Goal: Find contact information: Find contact information

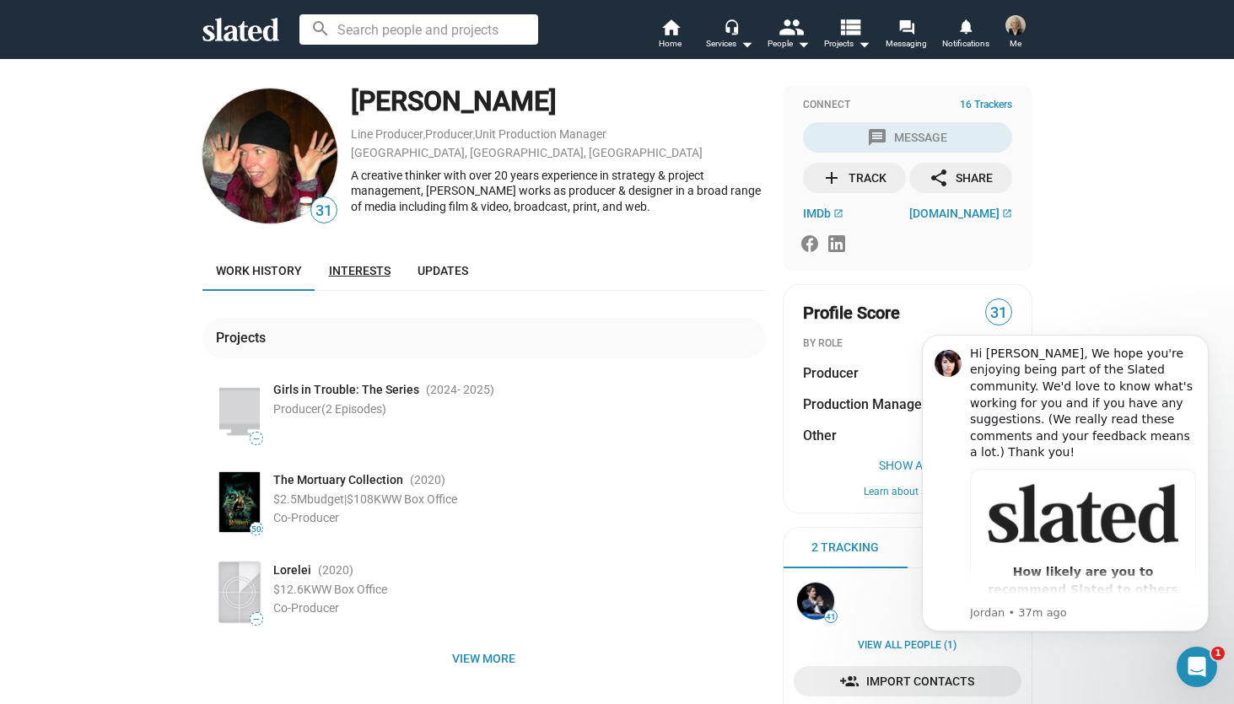
click at [353, 270] on span "Interests" at bounding box center [360, 270] width 62 height 13
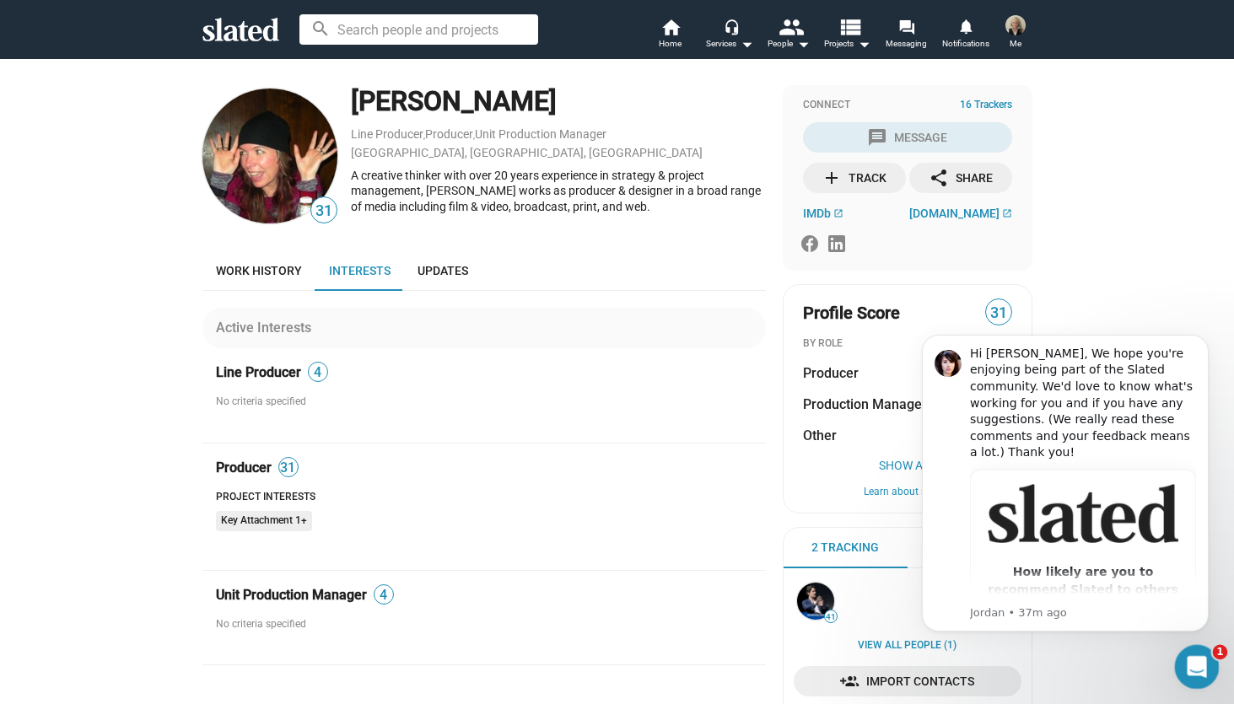
click at [1192, 659] on icon "Open Intercom Messenger" at bounding box center [1195, 665] width 28 height 28
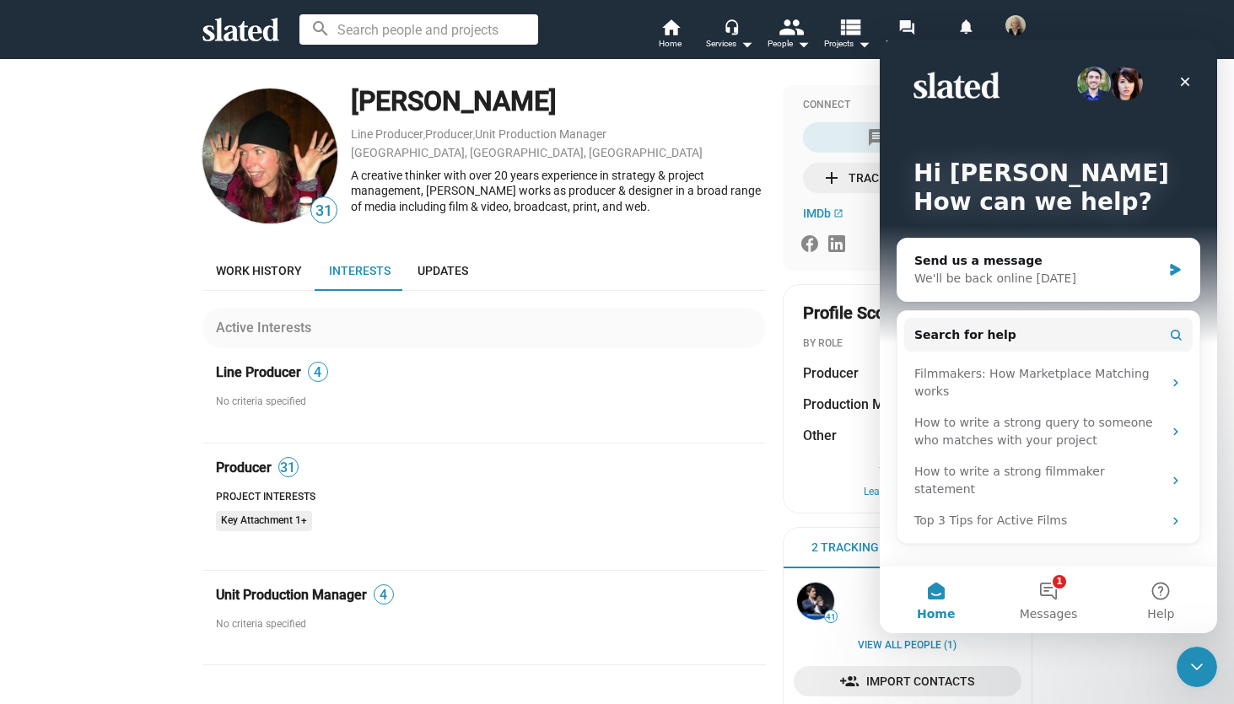
click at [938, 592] on button "Home" at bounding box center [936, 599] width 112 height 67
click at [1161, 594] on button "Help" at bounding box center [1161, 599] width 112 height 67
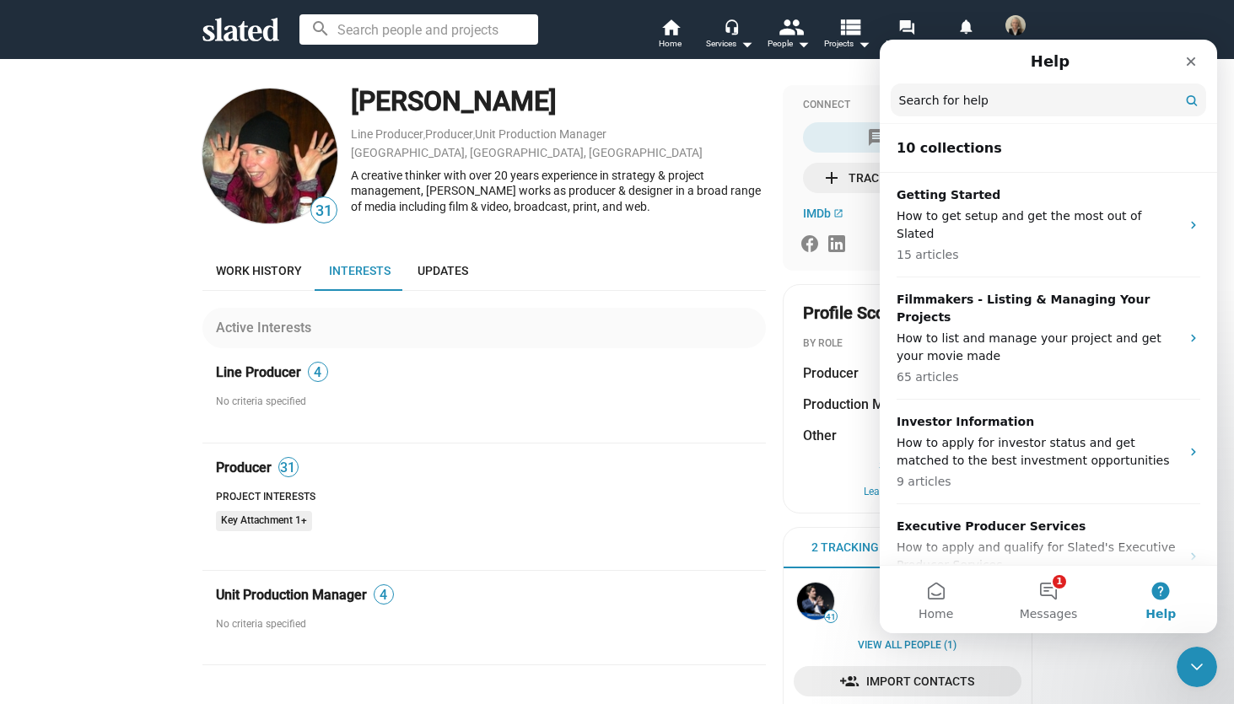
click at [637, 447] on div "Active Interests Line Producer 4 No criteria specified Producer 31 Project Inte…" at bounding box center [483, 478] width 563 height 374
click at [1193, 59] on icon "Close" at bounding box center [1191, 61] width 9 height 9
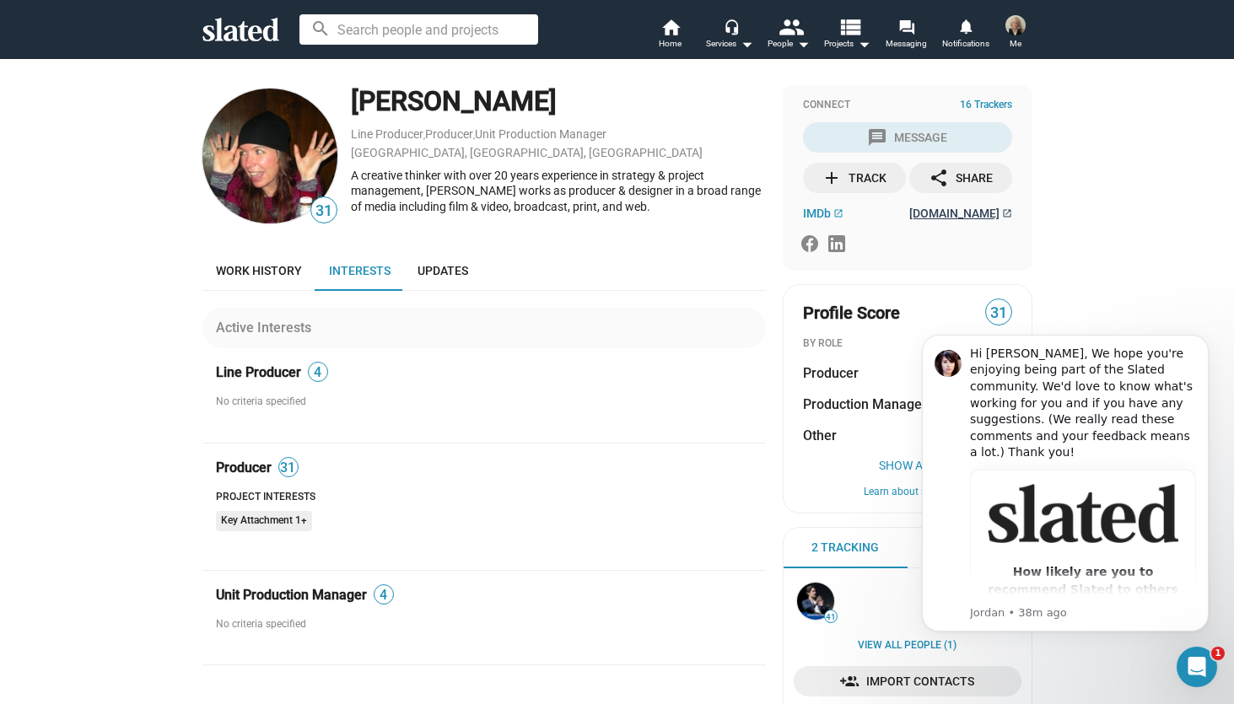
click at [961, 217] on span "[DOMAIN_NAME]" at bounding box center [954, 213] width 90 height 13
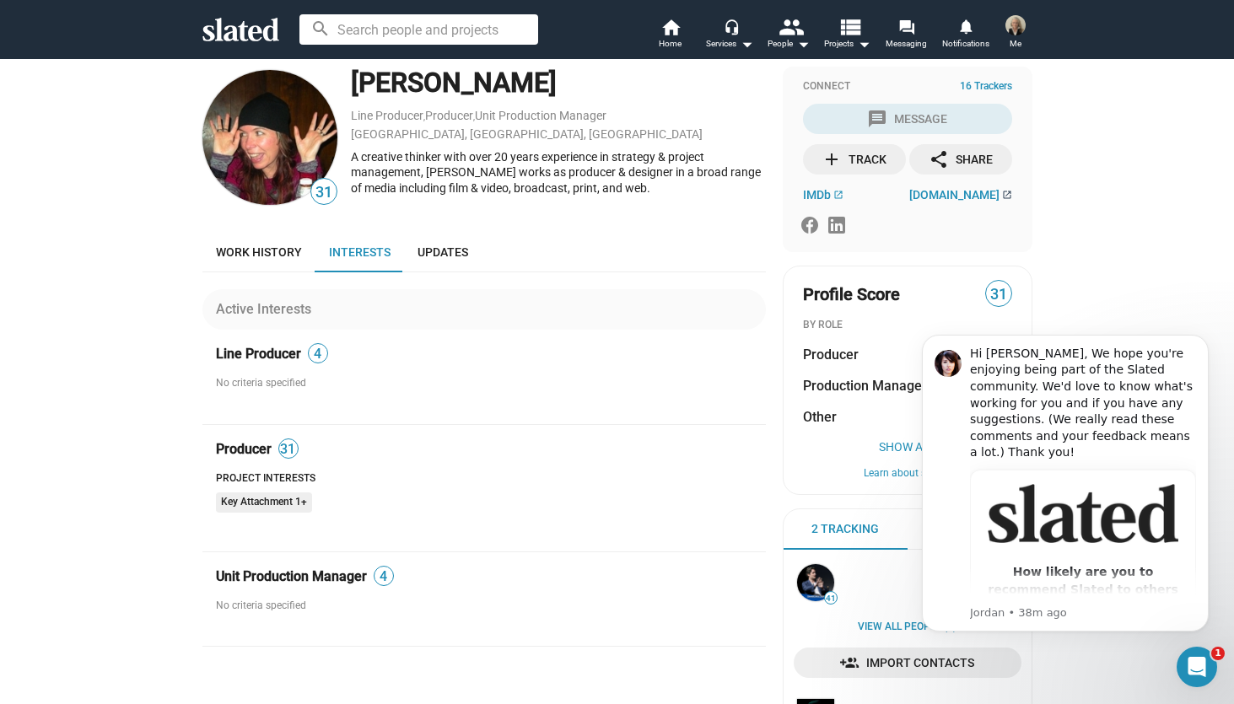
scroll to position [22, 0]
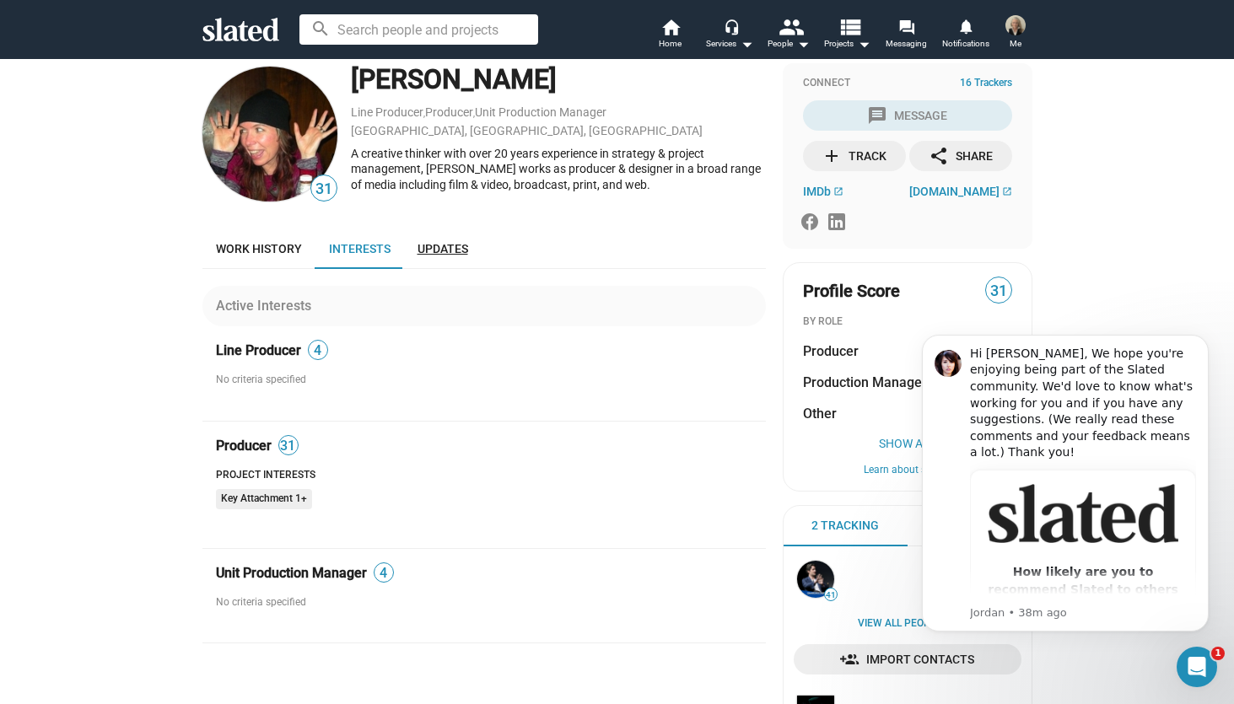
click at [444, 254] on span "Updates" at bounding box center [442, 248] width 51 height 13
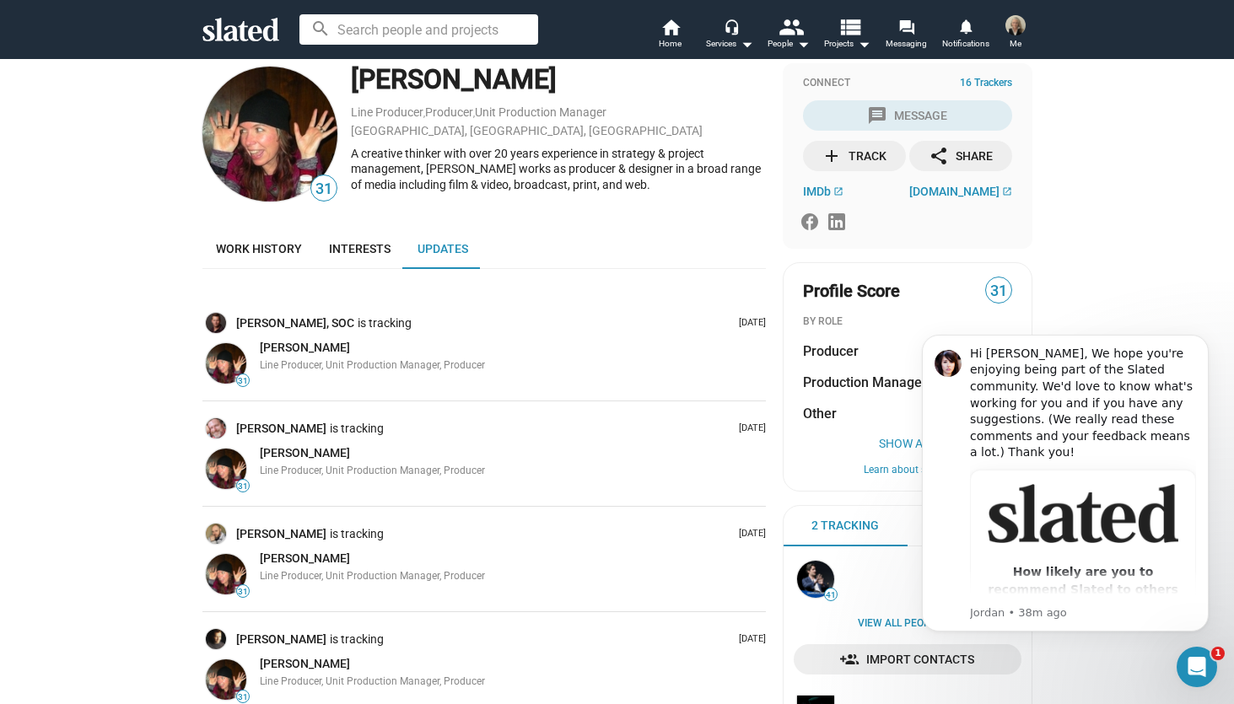
click at [807, 227] on icon at bounding box center [809, 221] width 17 height 17
